Goal: Entertainment & Leisure: Consume media (video, audio)

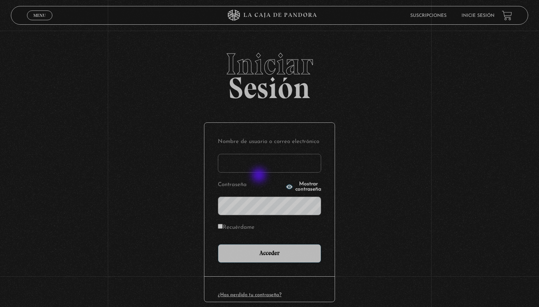
type input "marianamoracastro@gmail.com"
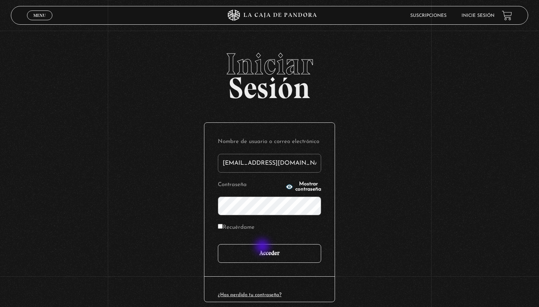
click at [263, 247] on input "Acceder" at bounding box center [269, 253] width 103 height 19
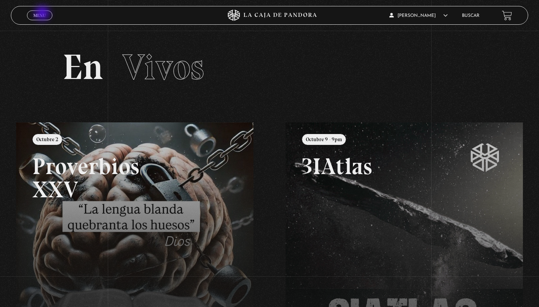
click at [43, 14] on span "Menu" at bounding box center [39, 15] width 12 height 4
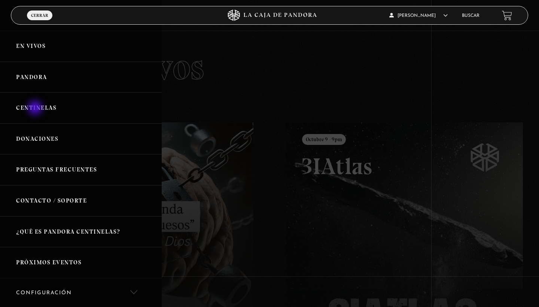
click at [36, 109] on link "Centinelas" at bounding box center [81, 107] width 162 height 31
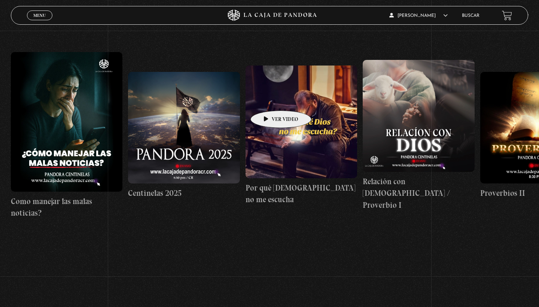
scroll to position [115, 0]
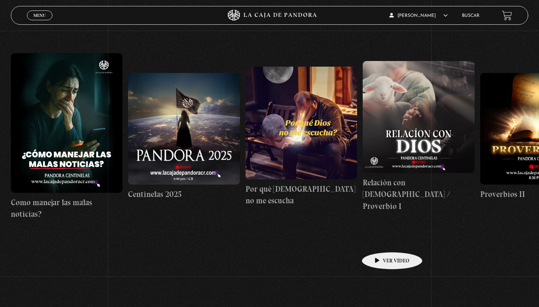
click at [380, 241] on link "Relación con Dios / Proverbio I" at bounding box center [419, 136] width 112 height 217
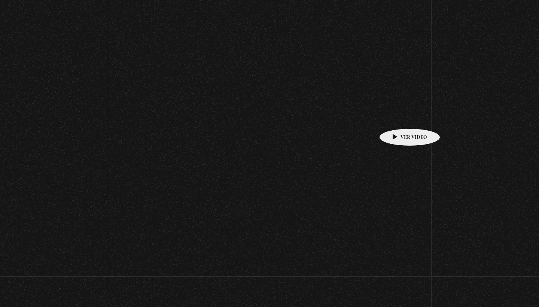
scroll to position [115, 0]
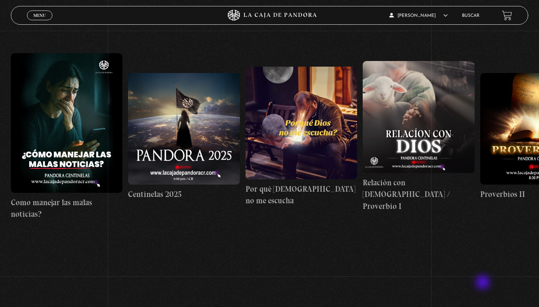
click at [483, 283] on div "Menu Cerrar [PERSON_NAME] En vivos Pandora Centinelas Mi cuenta Salir [GEOGRAPH…" at bounding box center [269, 175] width 539 height 518
click at [43, 15] on span "Menu" at bounding box center [39, 15] width 12 height 4
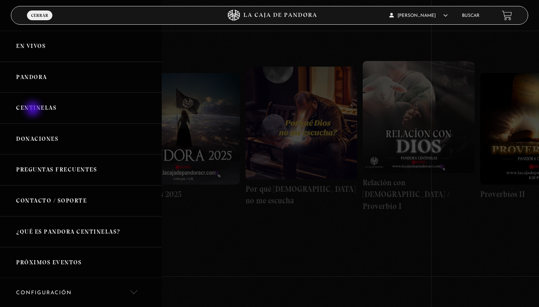
click at [34, 110] on link "Centinelas" at bounding box center [81, 107] width 162 height 31
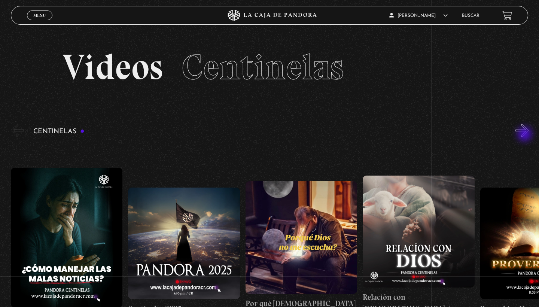
click at [525, 135] on button "»" at bounding box center [521, 130] width 13 height 13
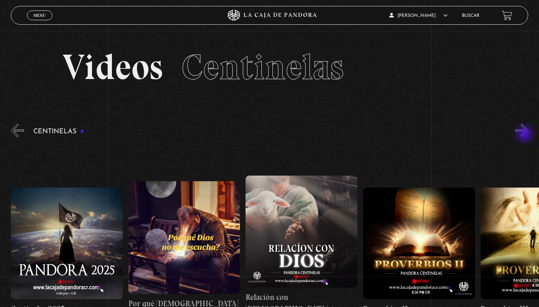
click at [525, 135] on button "»" at bounding box center [521, 130] width 13 height 13
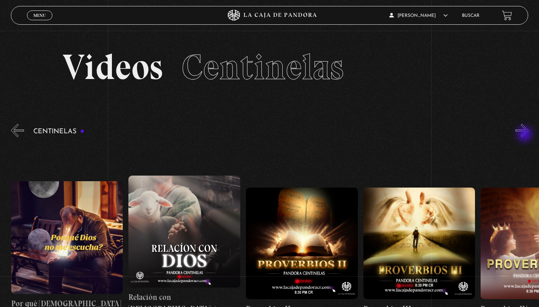
scroll to position [0, 235]
click at [460, 139] on div "Centinelas" at bounding box center [275, 240] width 528 height 237
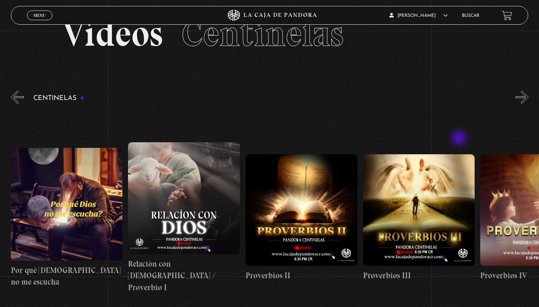
scroll to position [41, 0]
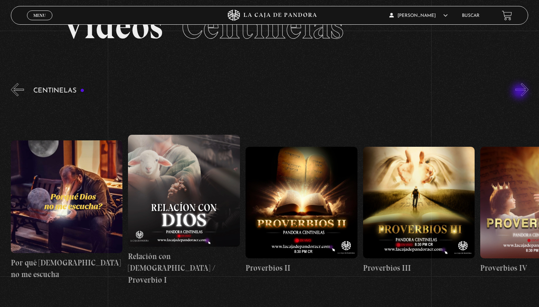
click at [520, 92] on button "»" at bounding box center [521, 89] width 13 height 13
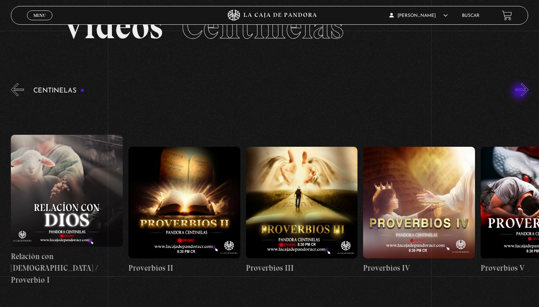
click at [520, 92] on button "»" at bounding box center [521, 89] width 13 height 13
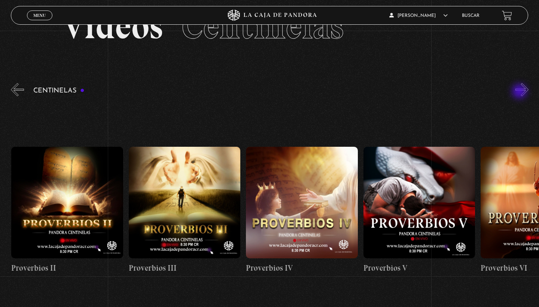
scroll to position [0, 469]
click at [520, 92] on button "»" at bounding box center [521, 89] width 13 height 13
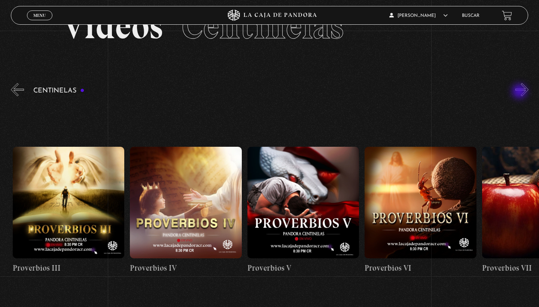
click at [520, 92] on button "»" at bounding box center [521, 89] width 13 height 13
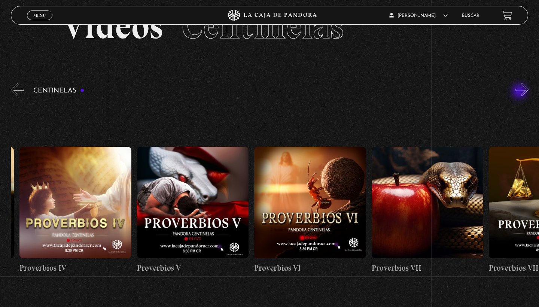
click at [520, 92] on button "»" at bounding box center [521, 89] width 13 height 13
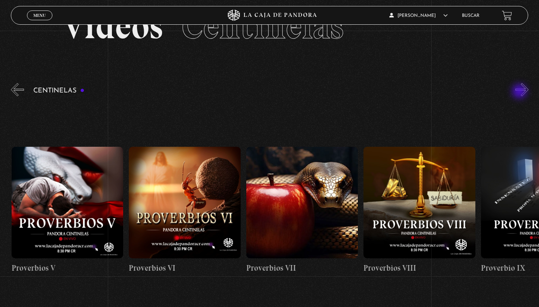
click at [520, 92] on button "»" at bounding box center [521, 89] width 13 height 13
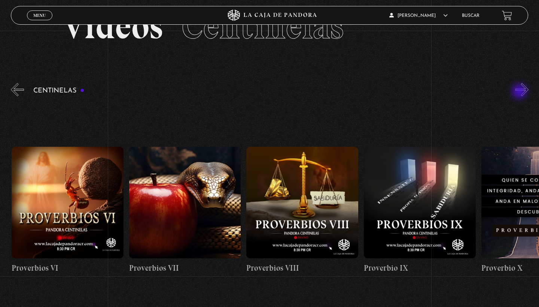
click at [520, 92] on button "»" at bounding box center [521, 89] width 13 height 13
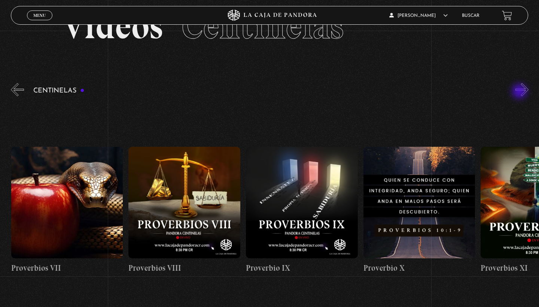
scroll to position [0, 1056]
click at [520, 92] on button "»" at bounding box center [521, 89] width 13 height 13
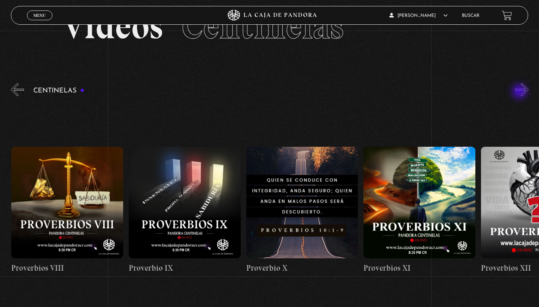
click at [520, 92] on button "»" at bounding box center [521, 89] width 13 height 13
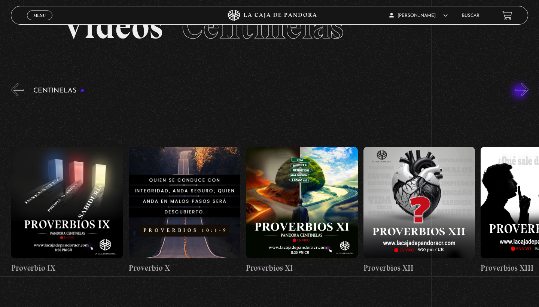
scroll to position [0, 1291]
click at [520, 92] on button "»" at bounding box center [521, 89] width 13 height 13
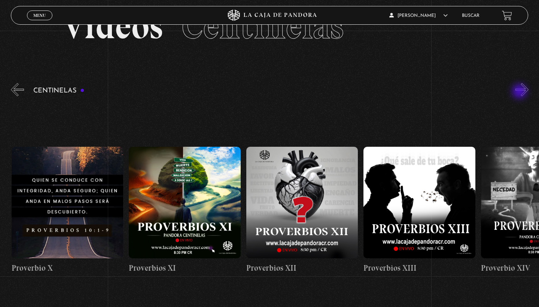
scroll to position [0, 1408]
click at [520, 92] on button "»" at bounding box center [521, 89] width 13 height 13
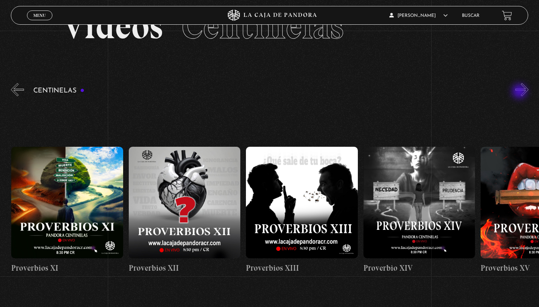
scroll to position [0, 1525]
click at [520, 92] on button "»" at bounding box center [521, 89] width 13 height 13
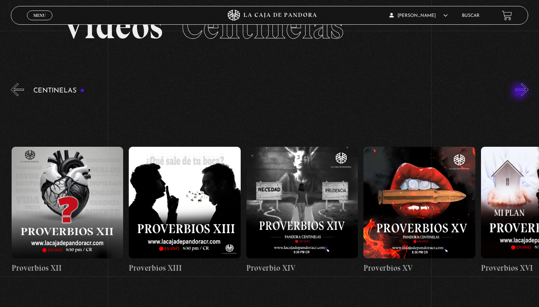
scroll to position [0, 1642]
click at [520, 92] on button "»" at bounding box center [521, 89] width 13 height 13
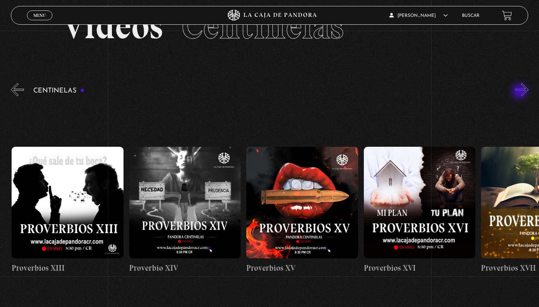
click at [520, 92] on button "»" at bounding box center [521, 89] width 13 height 13
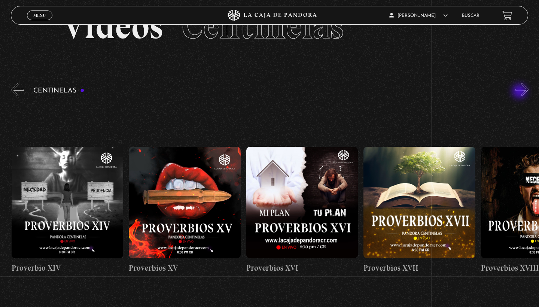
scroll to position [0, 1877]
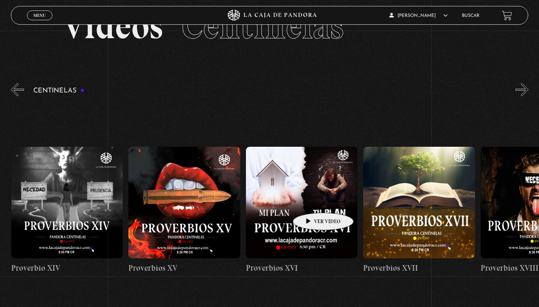
click at [311, 201] on figure at bounding box center [302, 203] width 112 height 112
